Goal: Download file/media

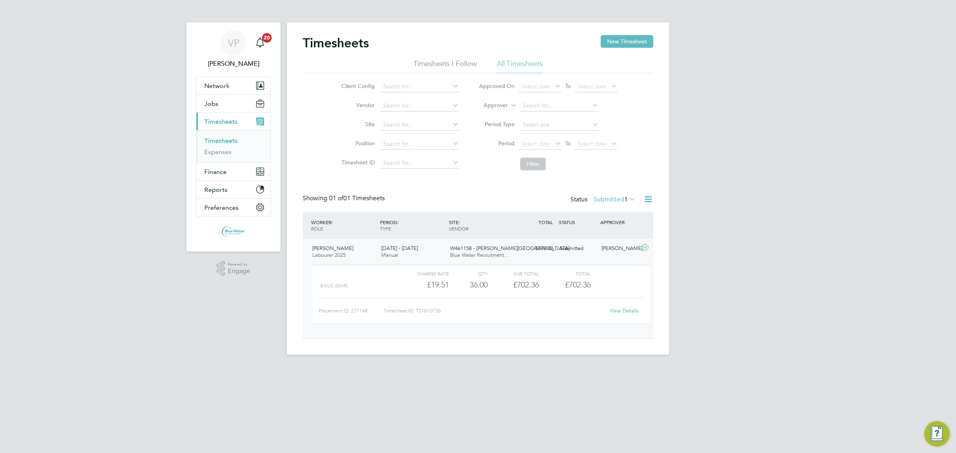
scroll to position [13, 78]
click at [604, 198] on label "Submitted 1" at bounding box center [614, 200] width 42 height 8
click at [604, 248] on li "Approved" at bounding box center [603, 247] width 37 height 11
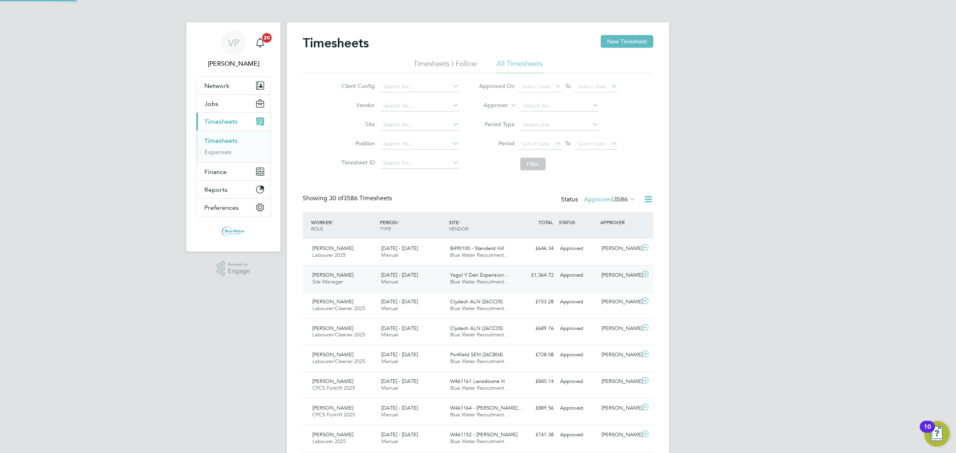
scroll to position [0, 0]
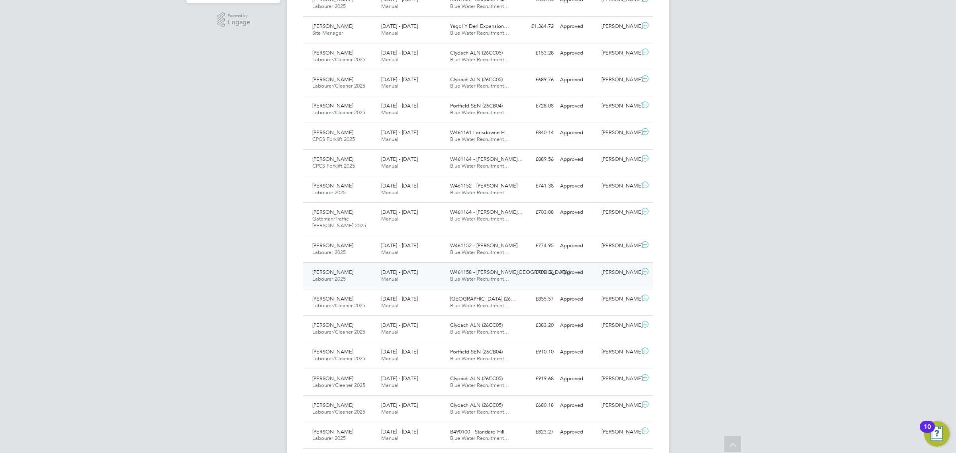
click at [430, 274] on div "[DATE] - [DATE] Manual" at bounding box center [412, 276] width 69 height 20
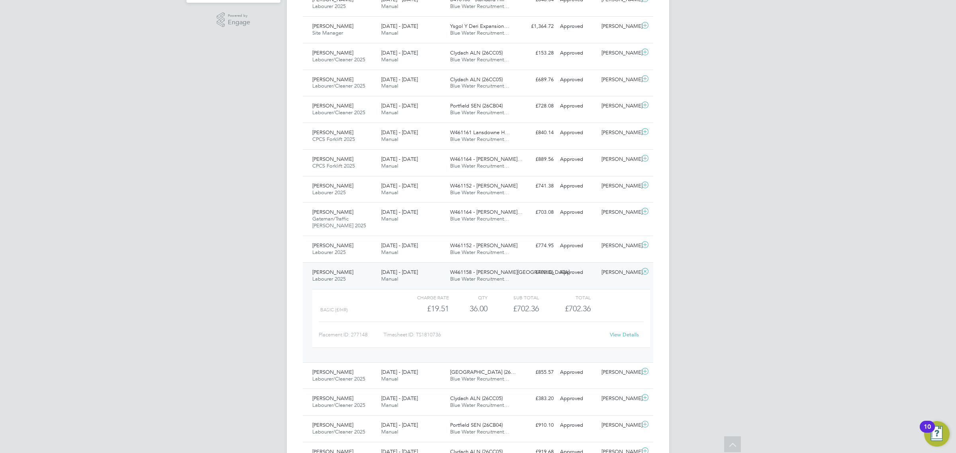
click at [627, 336] on link "View Details" at bounding box center [624, 334] width 29 height 7
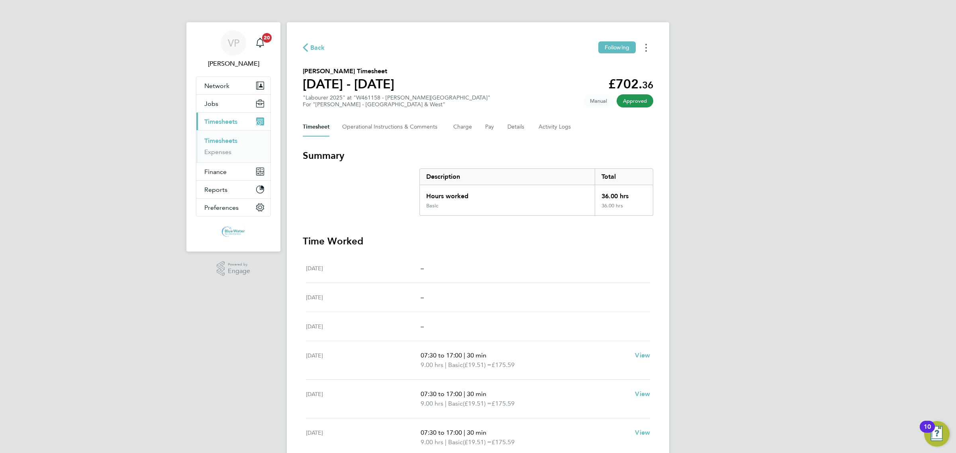
click at [644, 52] on button "Timesheets Menu" at bounding box center [646, 47] width 14 height 12
click at [630, 68] on link "Download timesheet" at bounding box center [605, 65] width 96 height 16
